Goal: Task Accomplishment & Management: Manage account settings

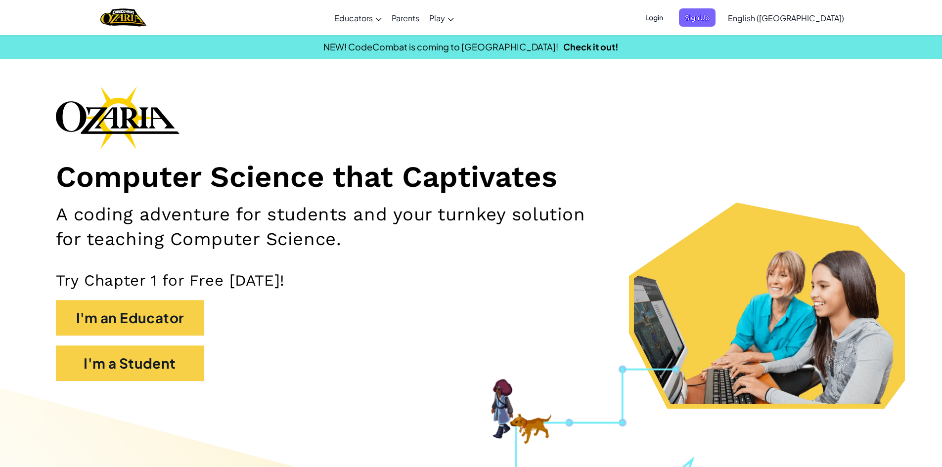
click at [669, 21] on span "Login" at bounding box center [654, 17] width 30 height 18
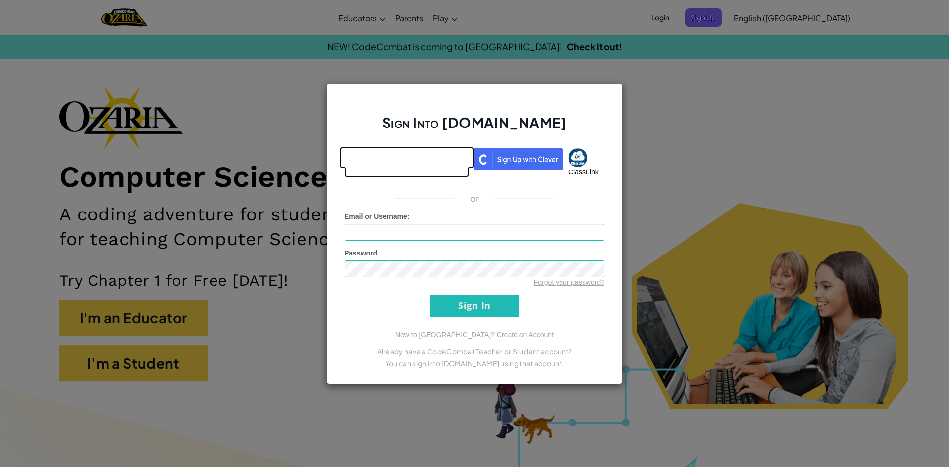
click at [396, 170] on link at bounding box center [407, 163] width 125 height 30
